Goal: Find specific page/section: Find specific page/section

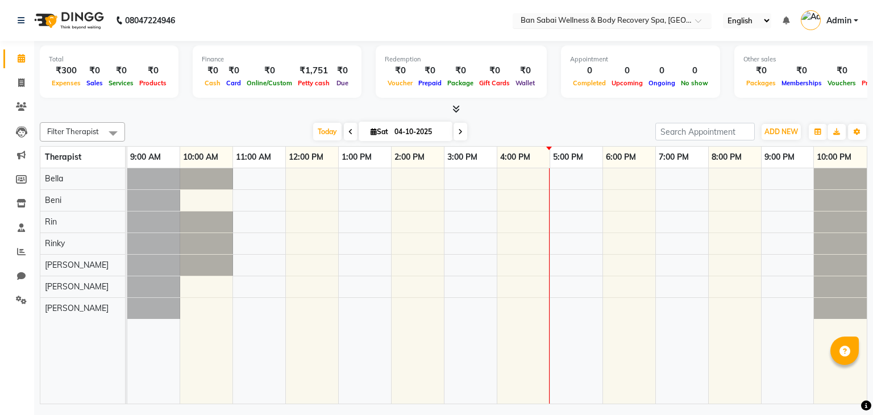
click at [642, 20] on input "text" at bounding box center [600, 21] width 165 height 11
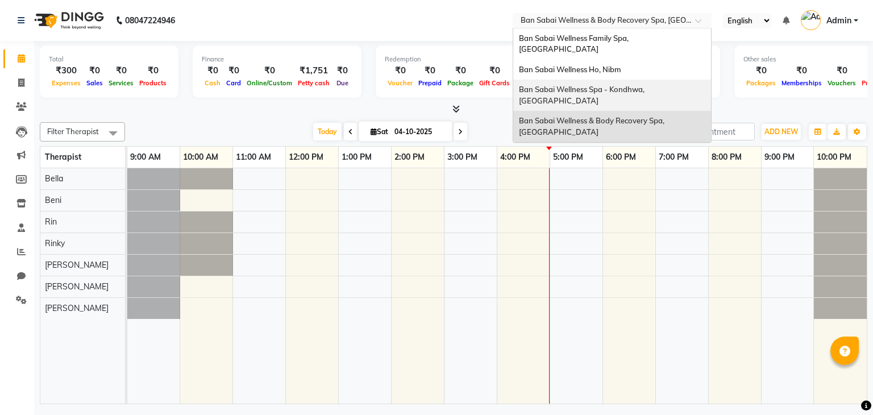
click at [643, 85] on span "Ban Sabai Wellness Spa - Kondhwa, [GEOGRAPHIC_DATA]" at bounding box center [583, 95] width 129 height 20
